Goal: Information Seeking & Learning: Check status

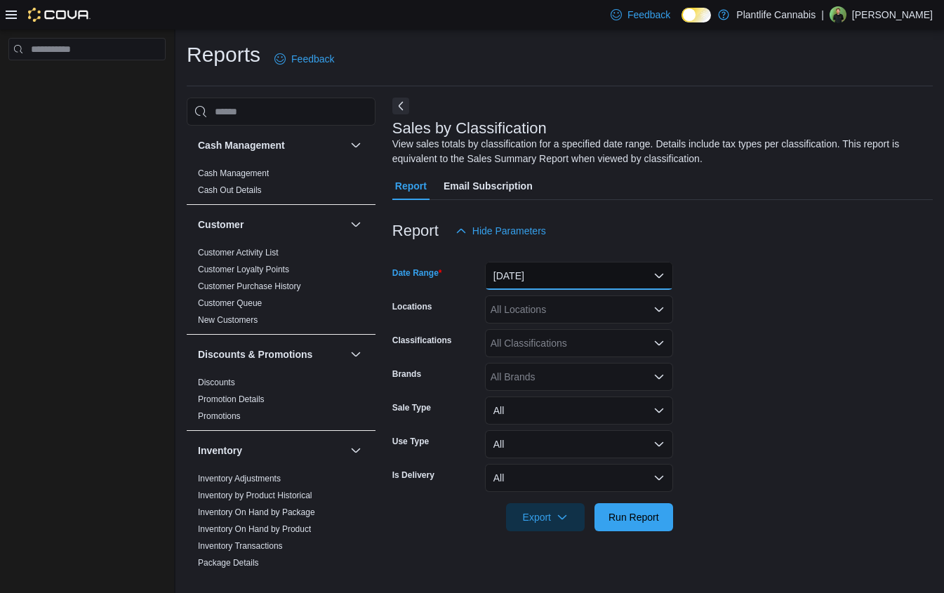
drag, startPoint x: 548, startPoint y: 271, endPoint x: 557, endPoint y: 289, distance: 20.1
click at [548, 272] on button "Yesterday" at bounding box center [579, 276] width 188 height 28
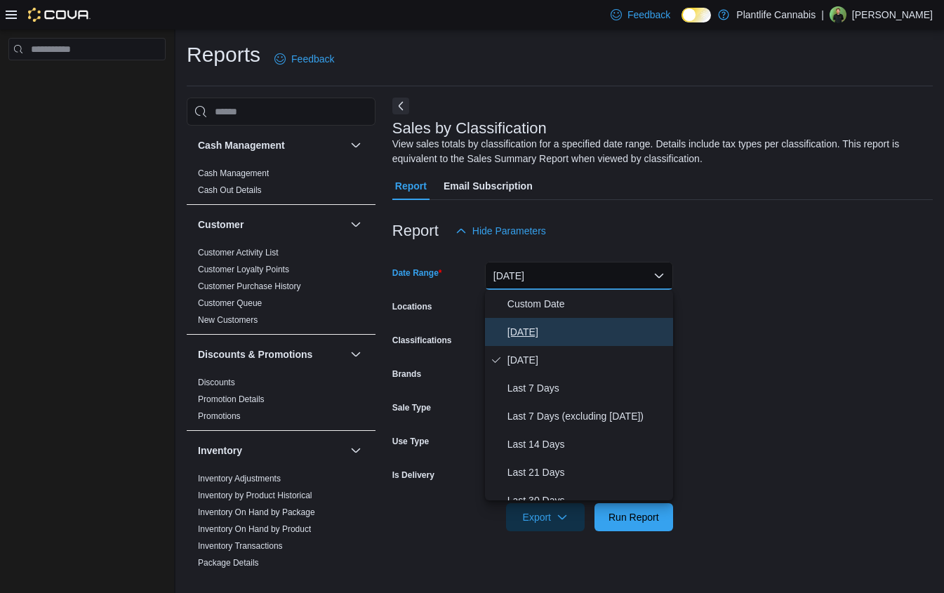
click at [541, 329] on span "Today" at bounding box center [588, 332] width 160 height 17
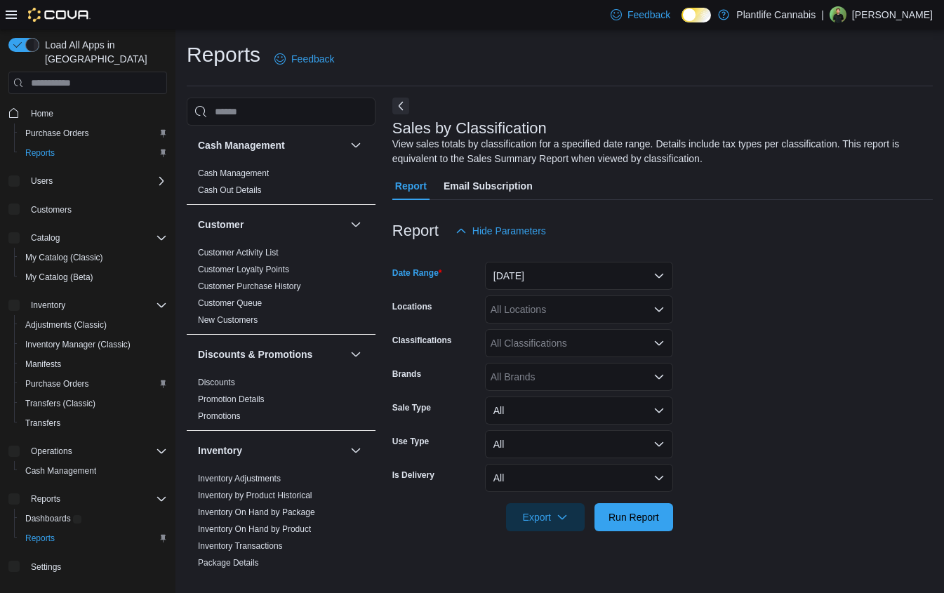
drag, startPoint x: 541, startPoint y: 329, endPoint x: 549, endPoint y: 321, distance: 10.9
click at [543, 326] on form "Date Range Today Locations All Locations Classifications All Classifications Br…" at bounding box center [662, 388] width 541 height 286
click at [550, 317] on div "All Locations" at bounding box center [579, 310] width 188 height 28
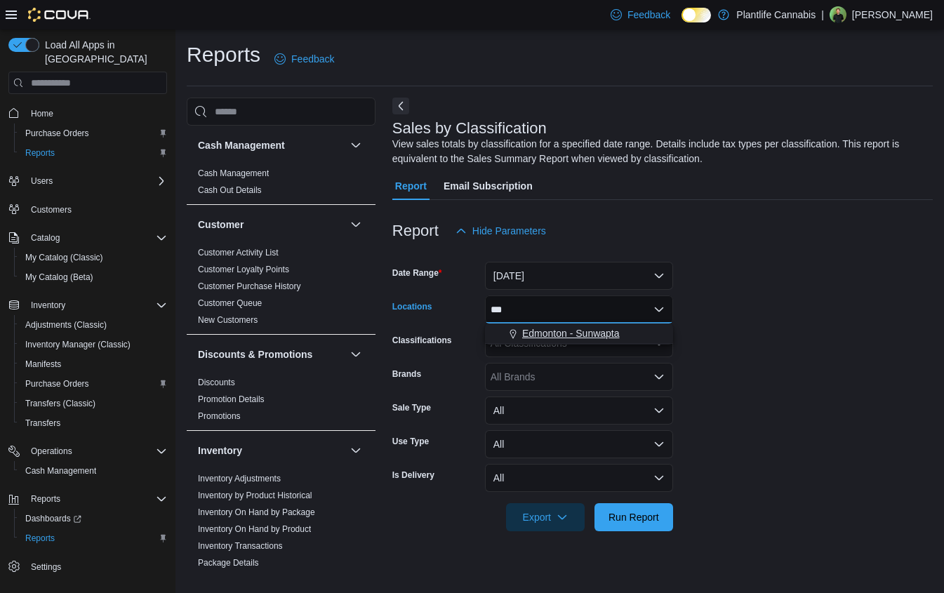
type input "***"
click at [580, 334] on span "Edmonton - Sunwapta" at bounding box center [571, 333] width 98 height 14
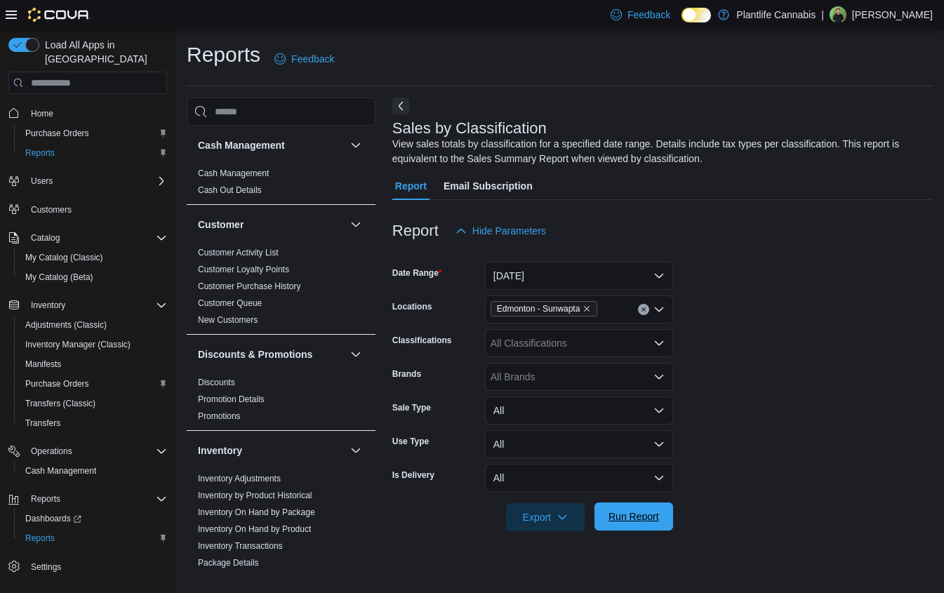
click at [667, 512] on button "Run Report" at bounding box center [634, 517] width 79 height 28
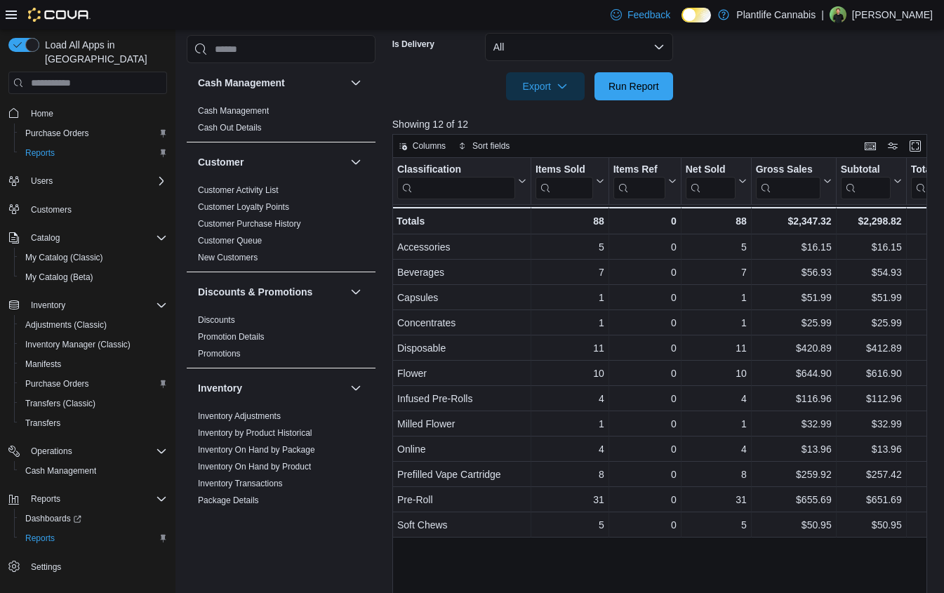
scroll to position [437, 0]
